Goal: Communication & Community: Answer question/provide support

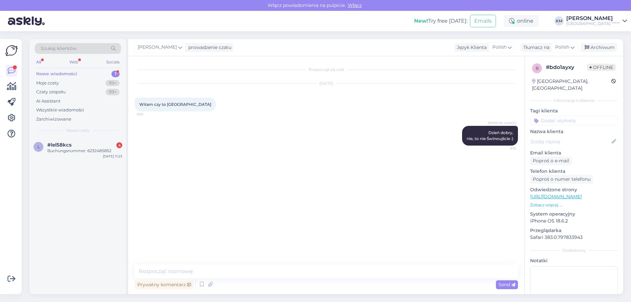
click at [92, 151] on div "Buchungsnummer: 6232485852" at bounding box center [84, 151] width 75 height 6
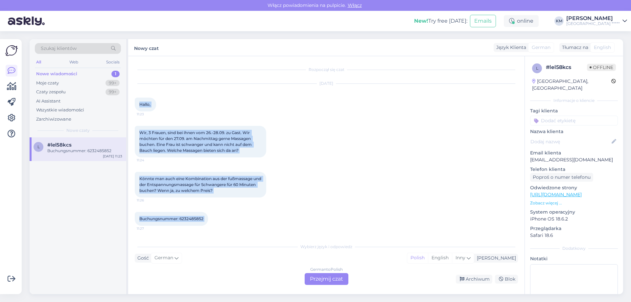
drag, startPoint x: 137, startPoint y: 104, endPoint x: 211, endPoint y: 221, distance: 138.5
click at [211, 221] on div "Rozpoczął się czat [DATE] Hallo, 11:23 Wir, 3 Frauen, sind bei ihnen vom 26.-28…" at bounding box center [329, 148] width 389 height 171
copy div "Hallo, 11:23 Wir, 3 Frauen, sind bei ihnen vom 26.-28.09. zu Gast. Wir möchten …"
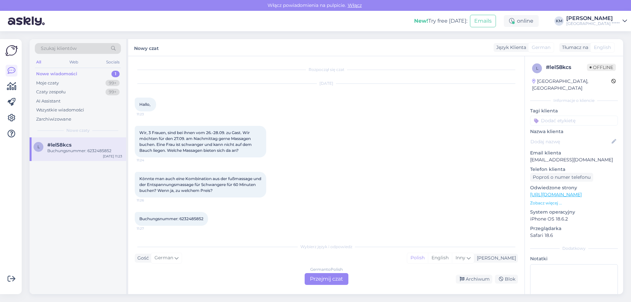
click at [325, 277] on div "German to Polish Przejmij czat" at bounding box center [327, 279] width 44 height 12
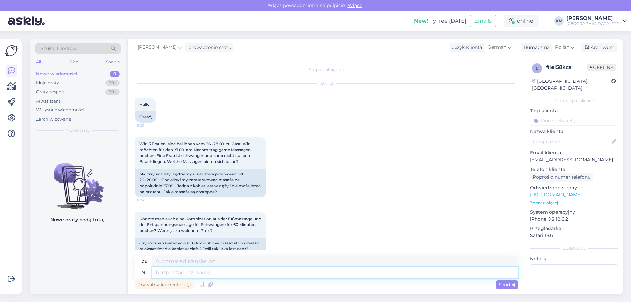
click at [183, 268] on textarea at bounding box center [335, 272] width 366 height 11
type textarea "Dzień do"
type textarea "Tag"
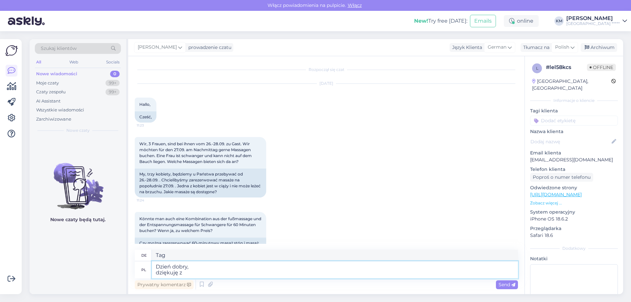
type textarea "Dzień dobry, dziękuję za"
type textarea "Guten Morgen, Danke"
type textarea "Dzień dobry, dziękuję za wiado"
type textarea "Guten Morgen, Danke für"
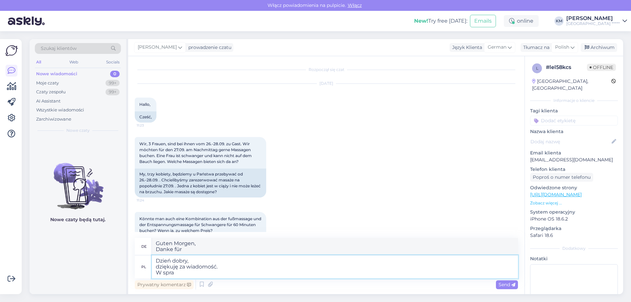
type textarea "Dzień dobry, dziękuję za wiadomość. W spraw"
type textarea "Guten Morgen, vielen Dank für Ihre Nachricht. W"
type textarea "Dzień dobry, dziękuję za wiadomość. W sprawie"
type textarea "Guten Morgen, Vielen Dank für Ihre Nachricht. Bezüglich"
type textarea "Dzień dobry, dziękuję za wiadomość. W sprawie zabiegów"
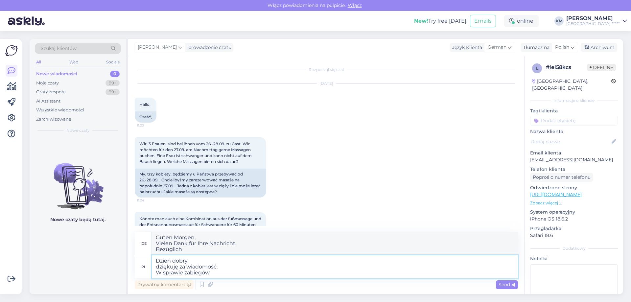
type textarea "Guten Morgen, Vielen Dank für Ihre Nachricht. Bezüglich Behandlungen"
type textarea "Dzień dobry, dziękuję za wiadomość. W sprawie zabiegów i ma"
type textarea "Guten Morgen, Vielen Dank für Ihre Nachricht. Bezüglich Behandlungen"
type textarea "Dzień dobry, dziękuję za wiadomość. W sprawie zabiegów i masazy,"
type textarea "Guten Morgen, Vielen Dank für Ihre Nachricht. Bezüglich Behandlungen und Massag…"
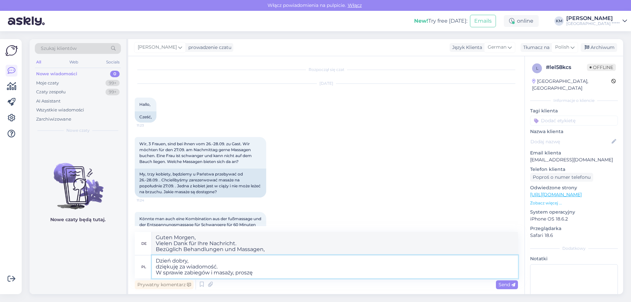
type textarea "Dzień dobry, dziękuję za wiadomość. W sprawie zabiegów i masaży, proszę o"
type textarea "Guten Morgen, Vielen Dank für Ihre Nachricht. Bezüglich Behandlungen und Massag…"
type textarea "Dzień dobry, dziękuję za wiadomość. W sprawie zabiegów i masaży, proszę o b"
type textarea "Guten Morgen, danke für Ihre Nachricht. Bezüglich Behandlungen und Massagen, bi…"
type textarea "Dzień dobry, dziękuję za wiadomość. W sprawie zabiegów i masaży, proszę o"
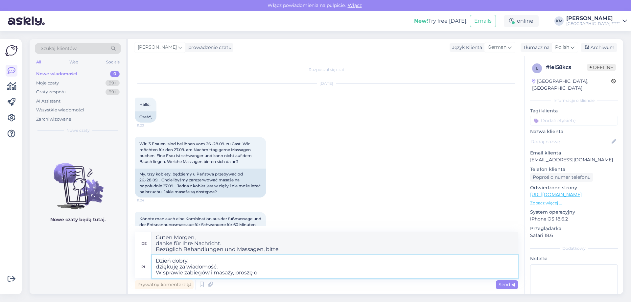
type textarea "Guten Morgen, Vielen Dank für Ihre Nachricht. Bezüglich Behandlungen und Massag…"
type textarea "Dzień dobry, dziękuję za wiadomość. W sprawie zabiegów i masaży, proszę o be"
type textarea "Guten Morgen, danke für Ihre Nachricht. Bezüglich Behandlungen und Massagen, bi…"
type textarea "Dzień dobry, dziękuję za wiadomość. W sprawie zabiegów i masaży, proszę o bezpo…"
type textarea "Guten Morgen, Vielen Dank für Ihre Nachricht. Bei Fragen zu Behandlungen und Ma…"
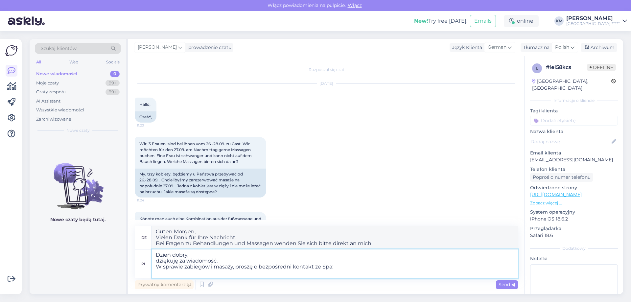
type textarea "Dzień dobry, dziękuję za wiadomość. W sprawie zabiegów i masaży, proszę o bezpo…"
type textarea "Guten Morgen, Vielen Dank für Ihre Nachricht. Für Behandlungen und Massagen wen…"
paste textarea "T: [PHONE_NUMBER] E: [EMAIL_ADDRESS][DOMAIN_NAME]"
type textarea "Dzień dobry, dziękuję za wiadomość. W sprawie zabiegów i masaży, proszę o bezpo…"
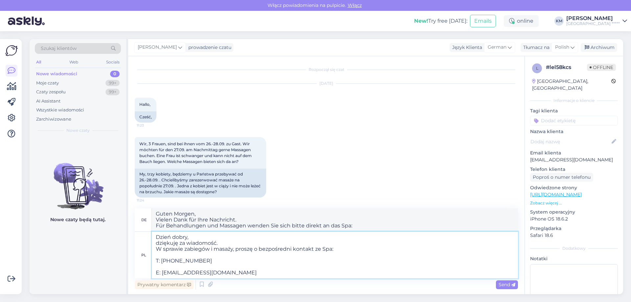
drag, startPoint x: 167, startPoint y: 267, endPoint x: 133, endPoint y: 267, distance: 33.8
click at [133, 267] on div "Rozpoczął się czat [DATE] Hallo, 11:23 Cześć, Wir, 3 Frauen, sind bei ihnen vom…" at bounding box center [326, 175] width 396 height 238
type textarea "Guten Morgen, Vielen Dank für Ihre Nachricht. Für Behandlungen und Massagen wen…"
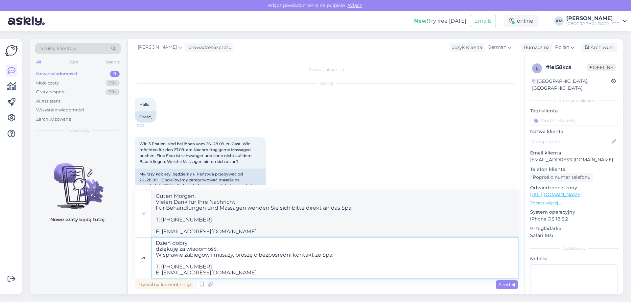
drag, startPoint x: 143, startPoint y: 262, endPoint x: 135, endPoint y: 262, distance: 7.6
click at [135, 262] on div "pl Dzień dobry, dziękuję za wiadomość. W sprawie zabiegów i masaży, proszę o be…" at bounding box center [326, 257] width 383 height 41
type textarea "Dzień dobry, dziękuję za wiadomość. W sprawie zabiegów i masaży, proszę o bezpo…"
type textarea "Guten Morgen, Vielen Dank für Ihre Nachricht. Für Behandlungen und Massagen wen…"
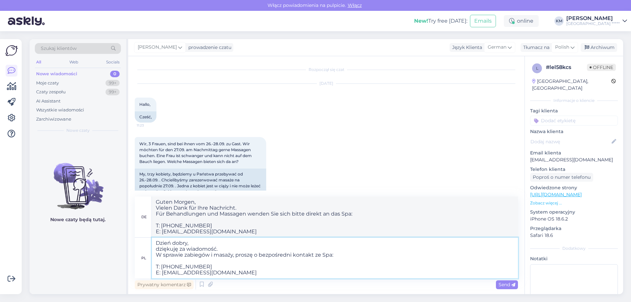
type textarea "Dzień dobry, dziękuję za wiadomość. W sprawie zabiegów i masaży, proszę o bezpo…"
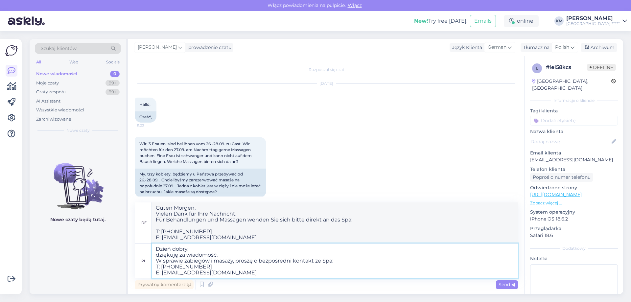
type textarea "Guten Morgen, Vielen Dank für Ihre Nachricht. Für Behandlungen und Massagen wen…"
type textarea "Dzień dobry, dziękuję za wiadomość. W sprawie zabiegów i masaży, proszę o bezpo…"
click at [186, 211] on textarea "Guten Morgen, Vielen Dank für Ihre Nachricht. Für Behandlungen und Massagen wen…" at bounding box center [335, 225] width 366 height 35
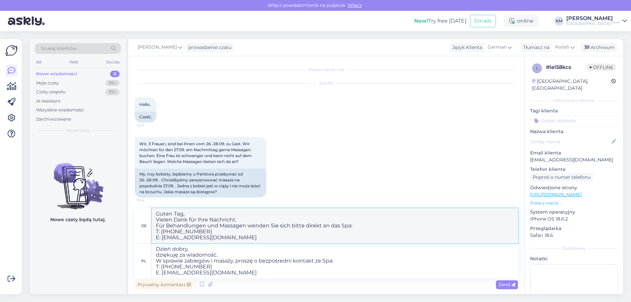
click at [223, 236] on textarea "Guten Tag, Vielen Dank für Ihre Nachricht. Für Behandlungen und Massagen wenden…" at bounding box center [335, 225] width 366 height 35
drag, startPoint x: 243, startPoint y: 237, endPoint x: 59, endPoint y: 191, distance: 189.4
click at [59, 191] on div "Szukaj klientów All Web Socials Nowe wiadomości 0 Moje czaty 99+ Czaty zespołu …" at bounding box center [326, 166] width 593 height 255
type textarea "Guten Tag, Vielen Dank für Ihre Nachricht. Für Behandlungen und Massagen wenden…"
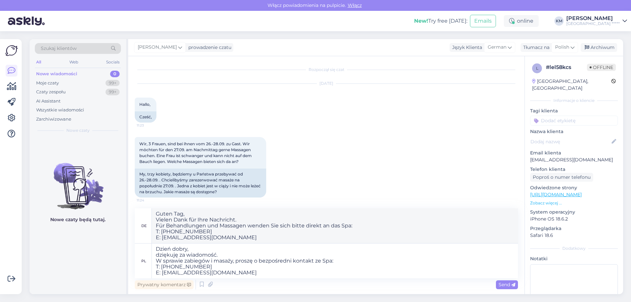
click at [505, 284] on span "Send" at bounding box center [506, 285] width 17 height 6
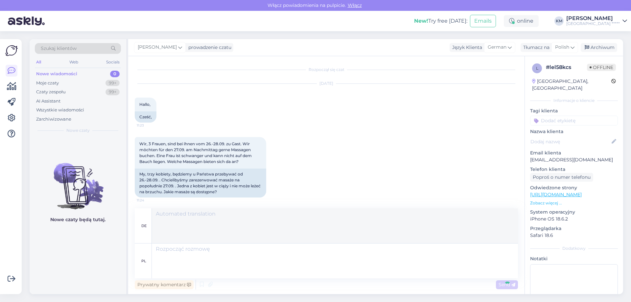
scroll to position [150, 0]
